Goal: Information Seeking & Learning: Understand process/instructions

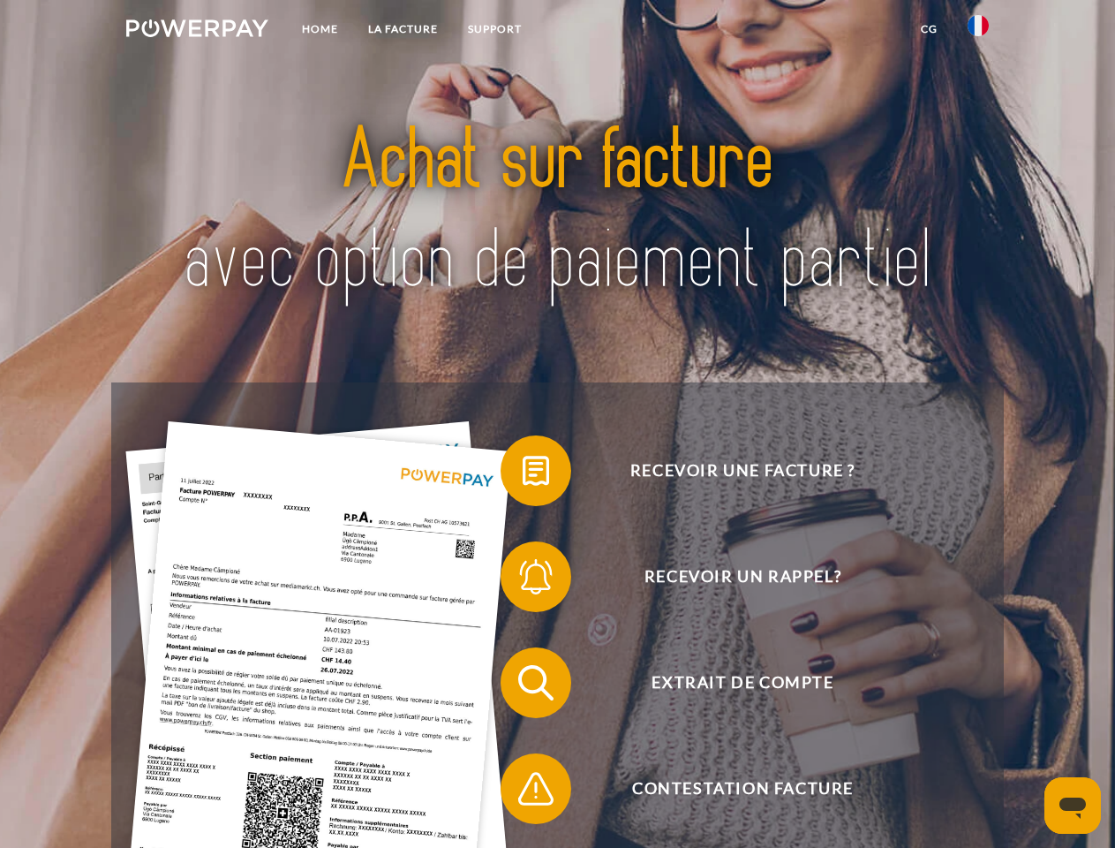
click at [197, 31] on img at bounding box center [197, 28] width 142 height 18
click at [978, 31] on img at bounding box center [978, 25] width 21 height 21
click at [929, 29] on link "CG" at bounding box center [929, 29] width 47 height 32
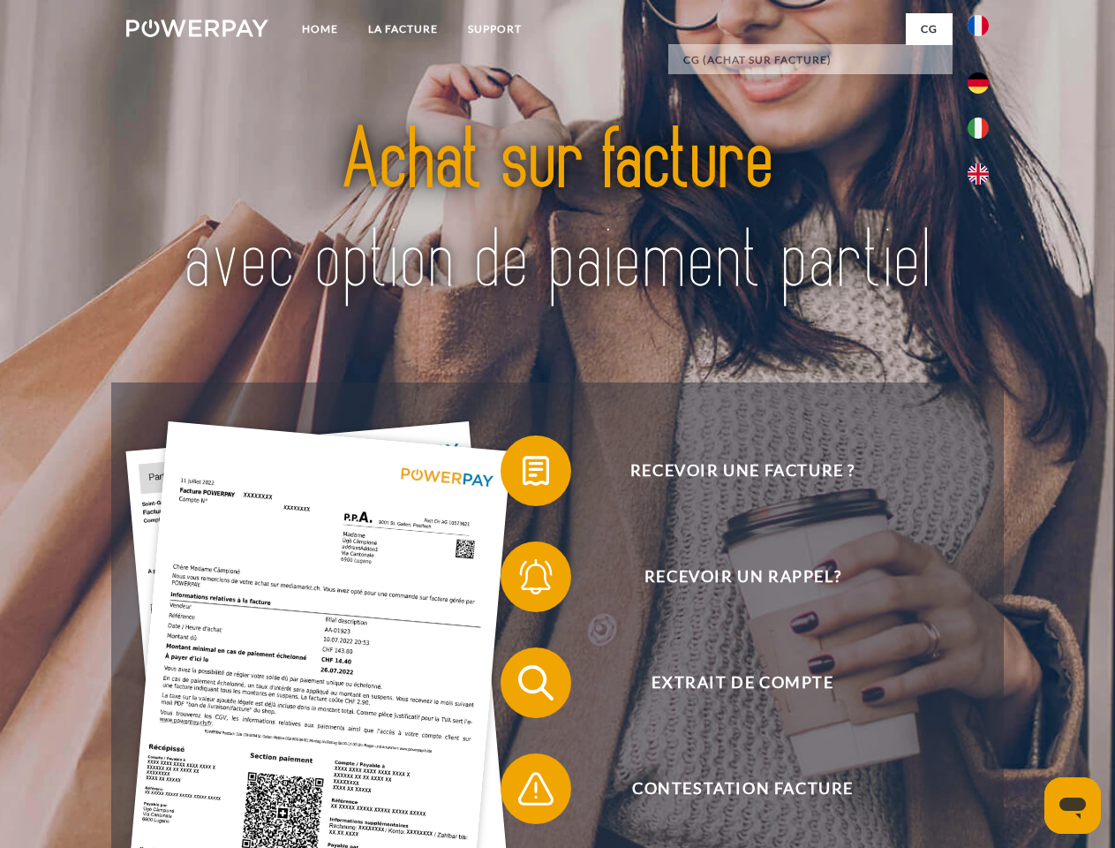
click at [523, 474] on span at bounding box center [509, 470] width 88 height 88
click at [523, 580] on span at bounding box center [509, 576] width 88 height 88
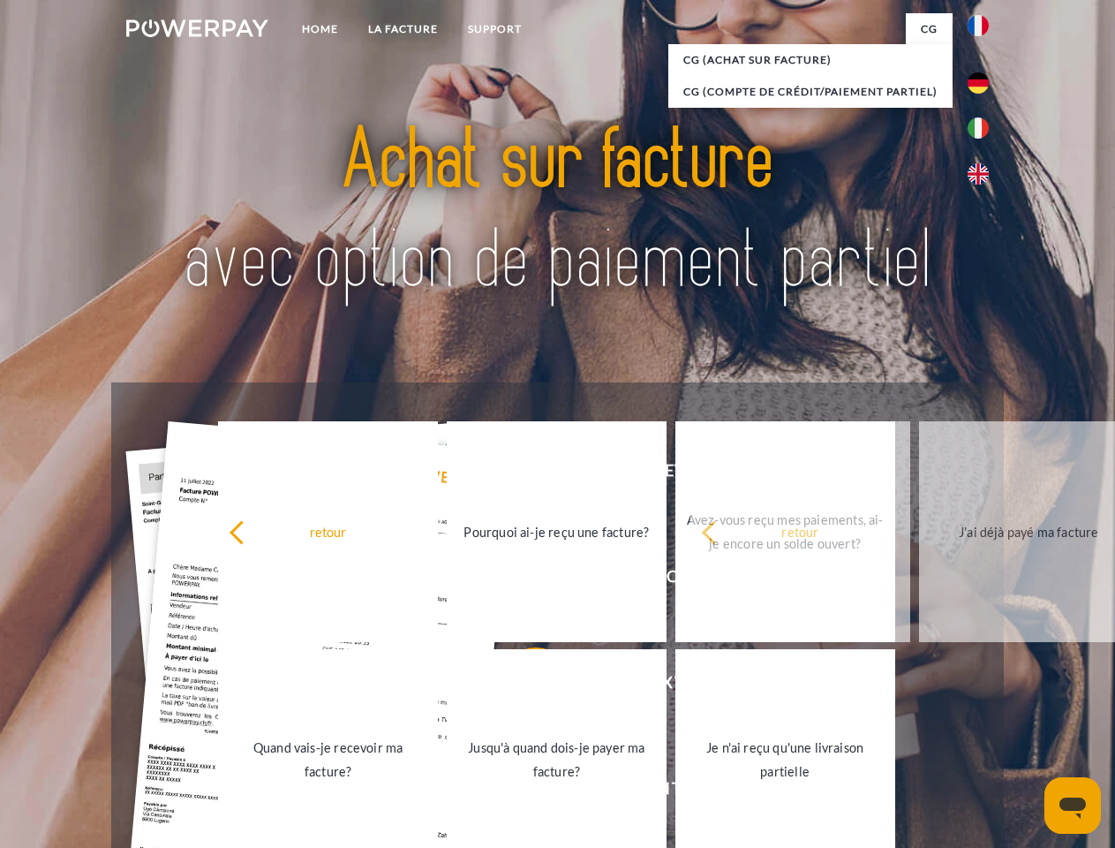
click at [523, 686] on link "Jusqu'à quand dois-je payer ma facture?" at bounding box center [557, 759] width 220 height 221
click at [523, 792] on span at bounding box center [509, 788] width 88 height 88
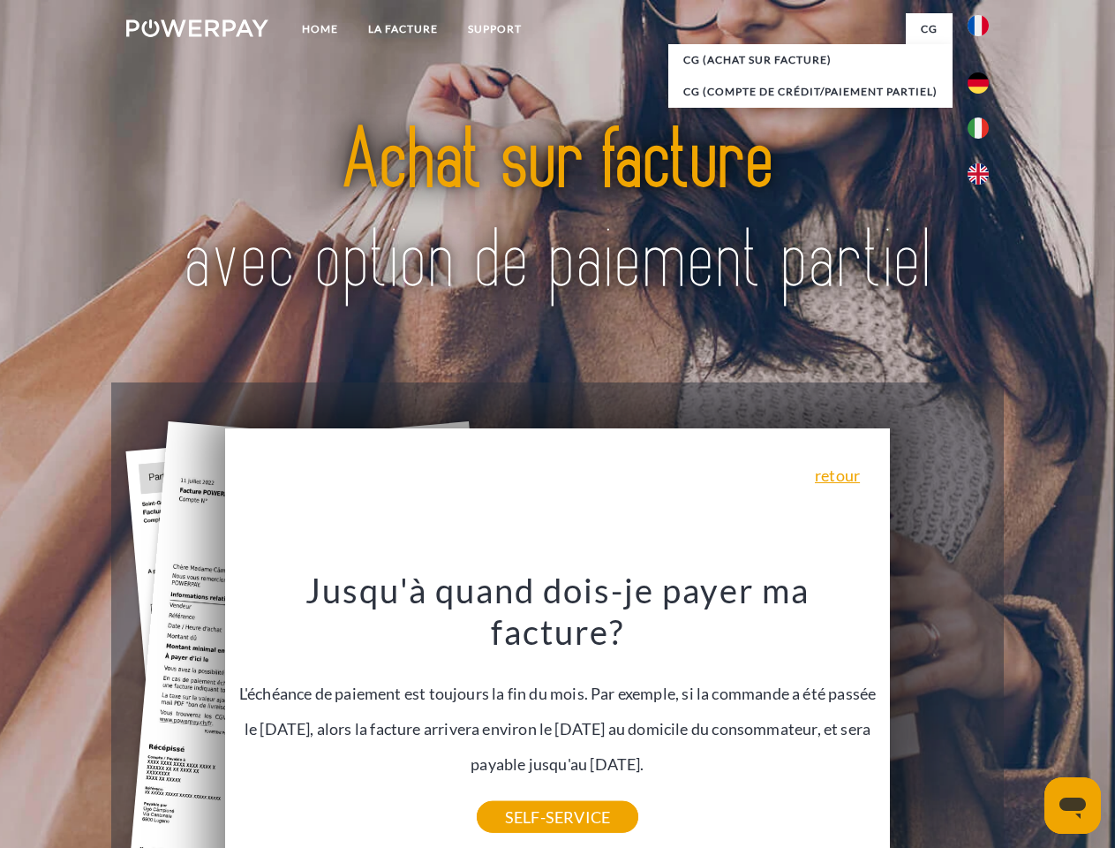
click at [1073, 805] on icon "Ouvrir la fenêtre de messagerie" at bounding box center [1073, 807] width 26 height 21
